Goal: Find contact information: Obtain details needed to contact an individual or organization

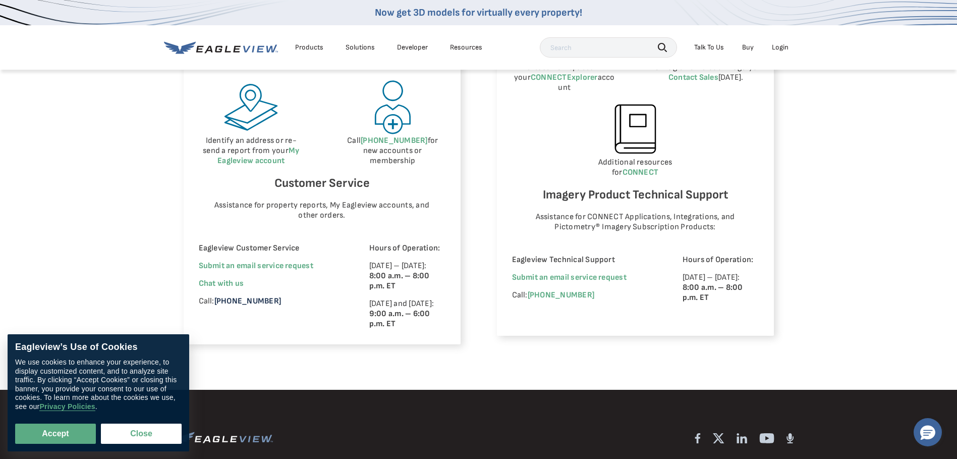
scroll to position [605, 0]
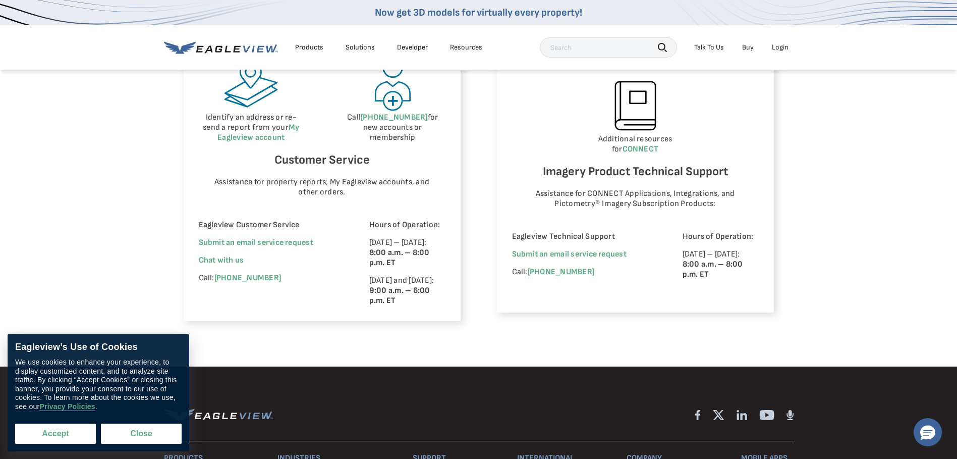
click at [76, 439] on button "Accept" at bounding box center [55, 433] width 81 height 20
checkbox input "true"
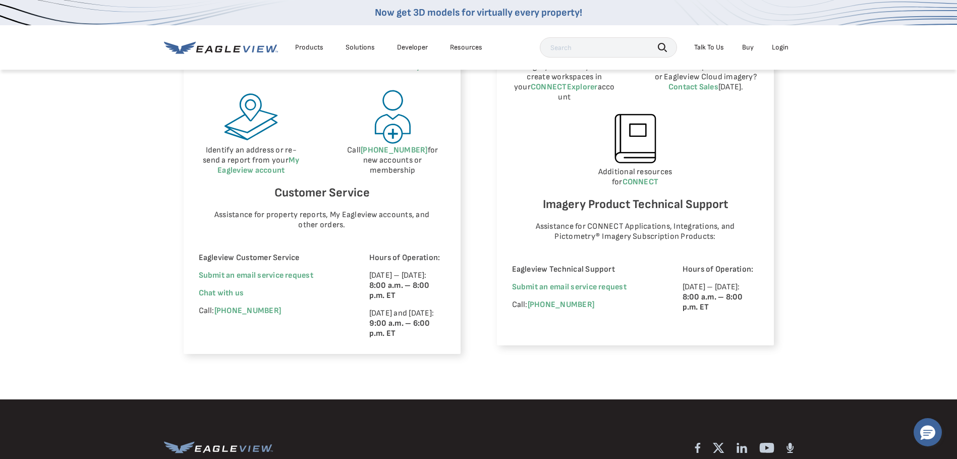
scroll to position [555, 0]
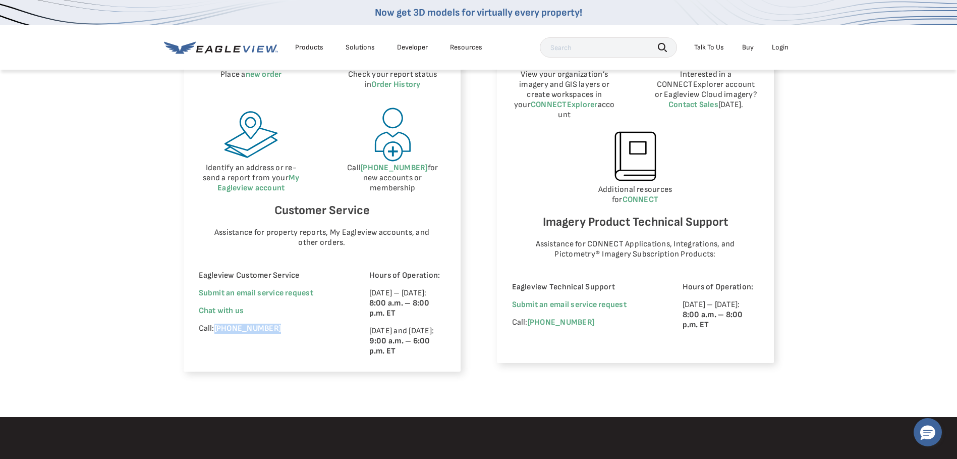
drag, startPoint x: 282, startPoint y: 334, endPoint x: 214, endPoint y: 334, distance: 67.6
click at [214, 334] on div "Eagleview Customer Service Submit an email service request We're improving your…" at bounding box center [270, 313] width 143 height 86
drag, startPoint x: 214, startPoint y: 334, endPoint x: 302, endPoint y: 366, distance: 93.1
click at [302, 356] on div "Eagleview Customer Service Submit an email service request We're improving your…" at bounding box center [270, 313] width 143 height 86
click at [283, 294] on link "Submit an email service request" at bounding box center [256, 293] width 115 height 10
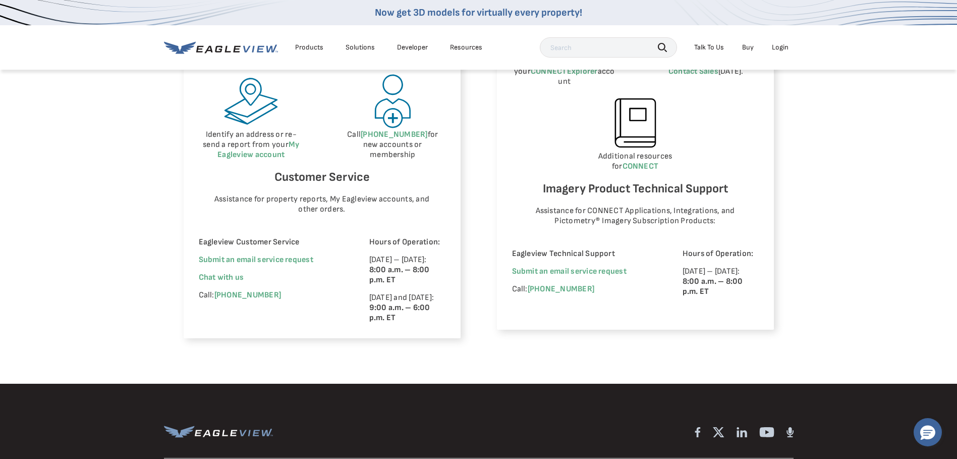
scroll to position [605, 0]
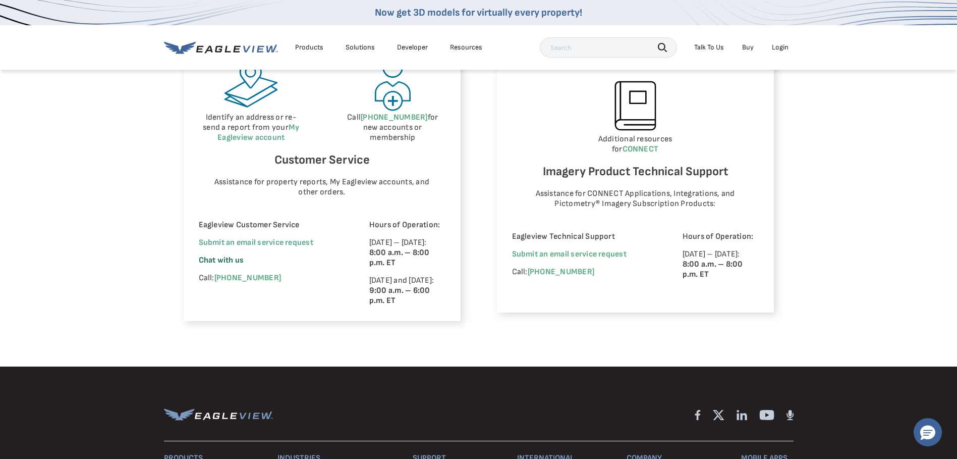
click at [234, 264] on span "Chat with us" at bounding box center [221, 260] width 45 height 10
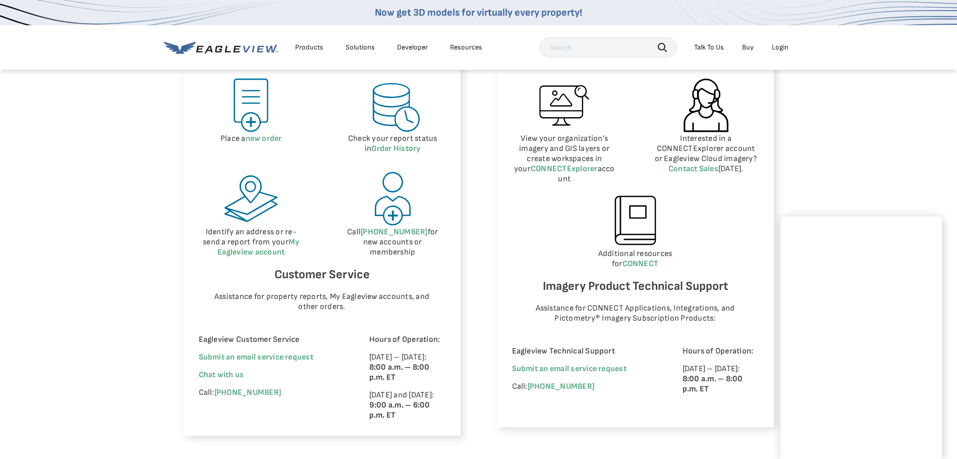
scroll to position [505, 0]
